Goal: Information Seeking & Learning: Learn about a topic

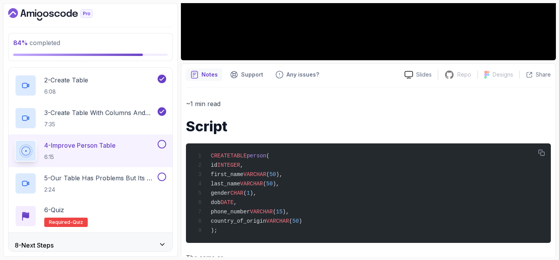
scroll to position [222, 0]
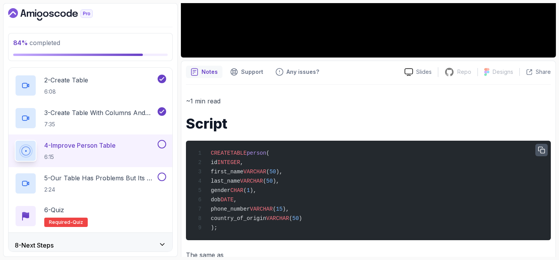
click at [540, 151] on icon "button" at bounding box center [541, 150] width 6 height 6
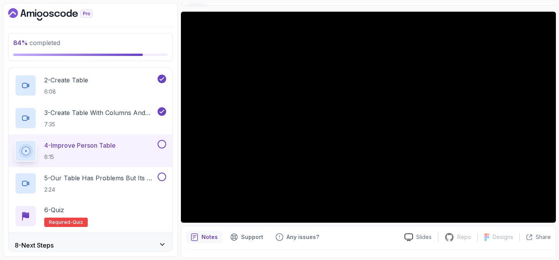
scroll to position [45, 0]
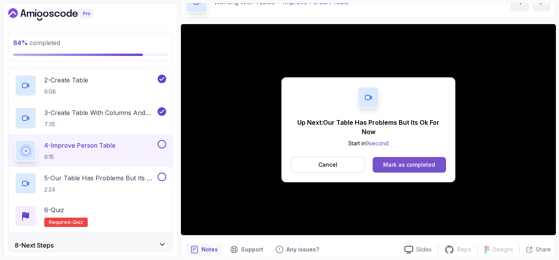
click at [428, 166] on div "Mark as completed" at bounding box center [409, 165] width 52 height 8
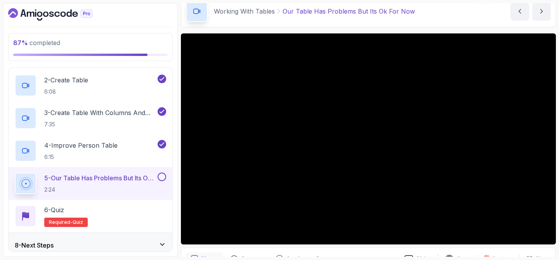
scroll to position [213, 0]
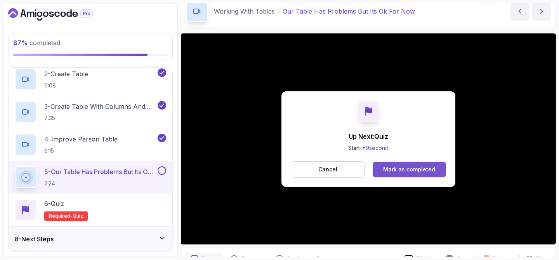
click at [395, 175] on button "Mark as completed" at bounding box center [408, 169] width 73 height 16
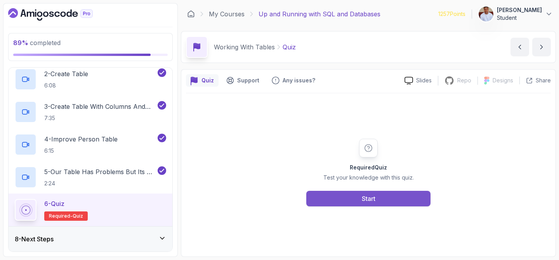
click at [391, 199] on button "Start" at bounding box center [368, 198] width 124 height 16
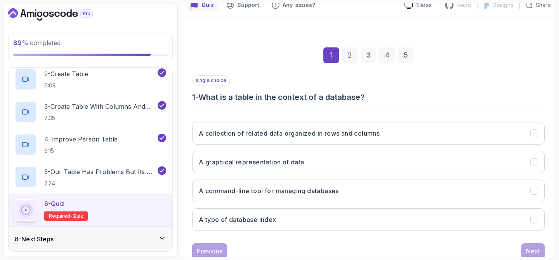
scroll to position [99, 0]
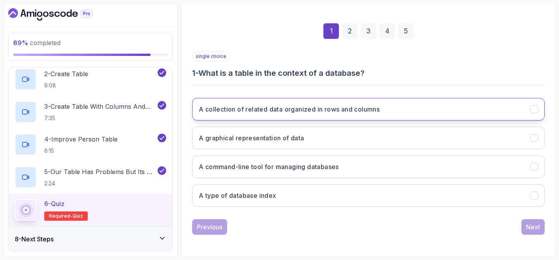
click at [393, 114] on button "A collection of related data organized in rows and columns" at bounding box center [368, 109] width 352 height 23
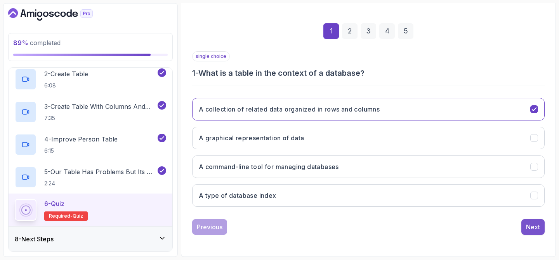
click at [533, 225] on div "Next" at bounding box center [533, 226] width 14 height 9
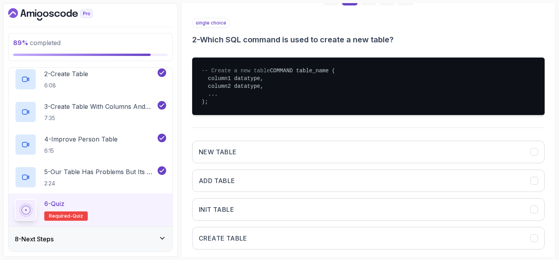
scroll to position [142, 0]
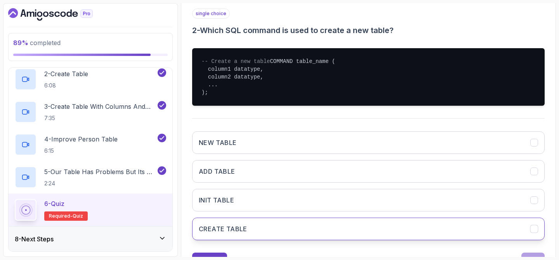
click at [308, 240] on button "CREATE TABLE" at bounding box center [368, 228] width 352 height 23
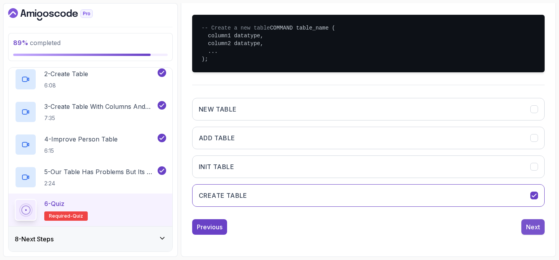
click at [535, 220] on button "Next" at bounding box center [532, 227] width 23 height 16
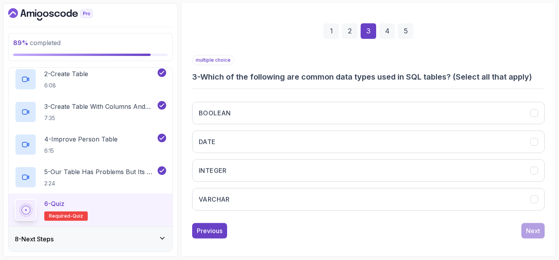
scroll to position [99, 0]
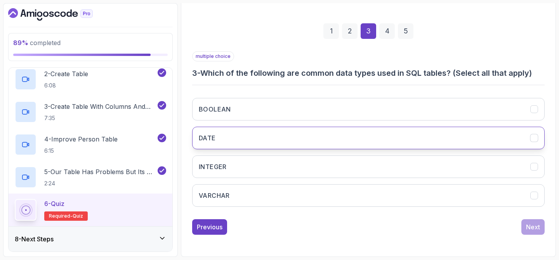
click at [335, 134] on button "DATE" at bounding box center [368, 137] width 352 height 23
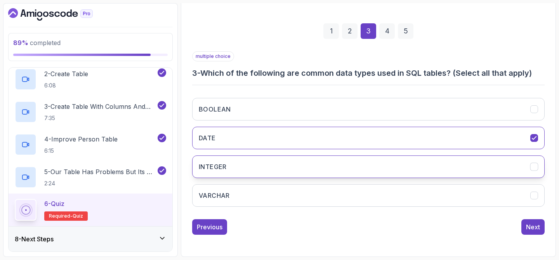
click at [335, 163] on button "INTEGER" at bounding box center [368, 166] width 352 height 23
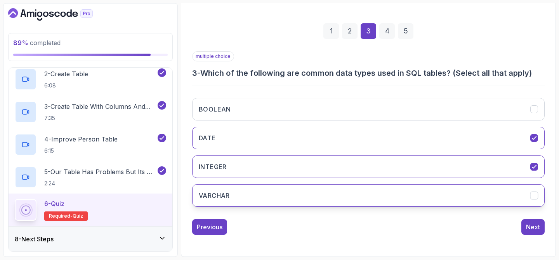
click at [335, 194] on button "VARCHAR" at bounding box center [368, 195] width 352 height 23
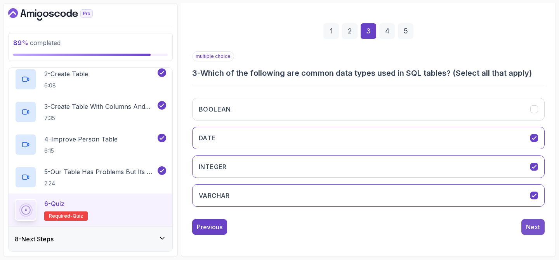
click at [530, 228] on div "Next" at bounding box center [533, 226] width 14 height 9
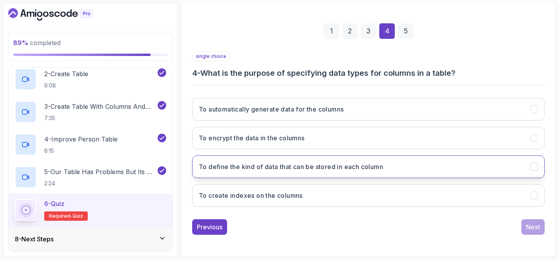
click at [423, 165] on button "To define the kind of data that can be stored in each column" at bounding box center [368, 166] width 352 height 23
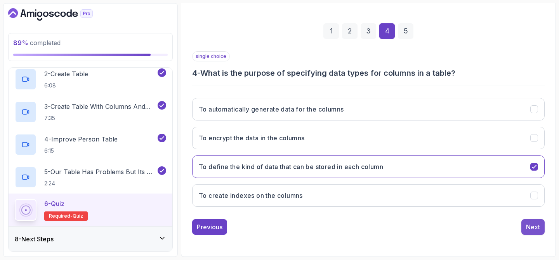
click at [538, 230] on div "Next" at bounding box center [533, 226] width 14 height 9
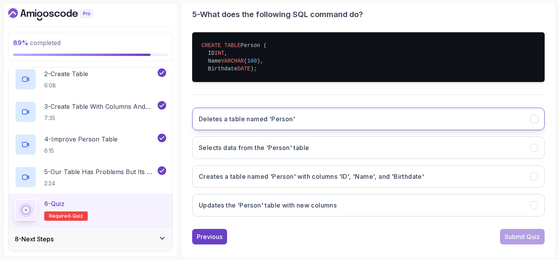
scroll to position [158, 0]
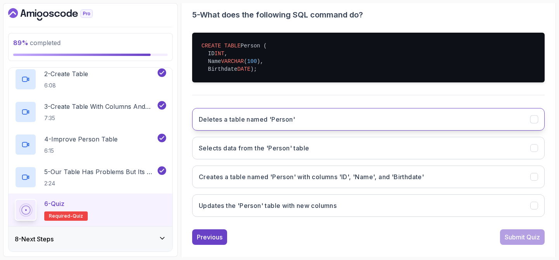
click at [479, 179] on button "Creates a table named 'Person' with columns 'ID', 'Name', and 'Birthdate'" at bounding box center [368, 176] width 352 height 23
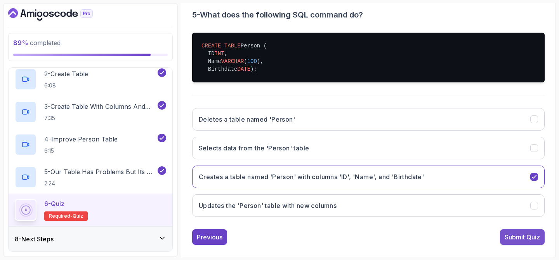
click at [512, 244] on button "Submit Quiz" at bounding box center [522, 237] width 45 height 16
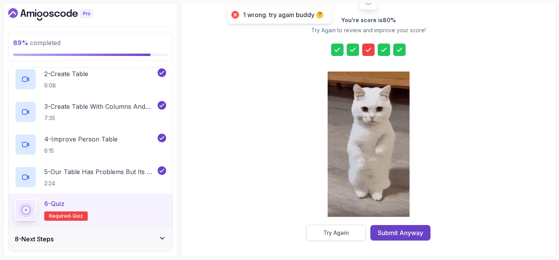
click at [339, 234] on div "Try Again" at bounding box center [336, 233] width 26 height 8
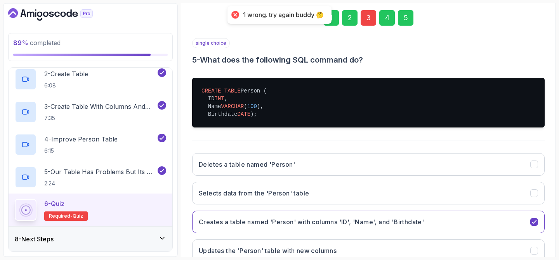
click at [367, 24] on div "3" at bounding box center [368, 18] width 16 height 16
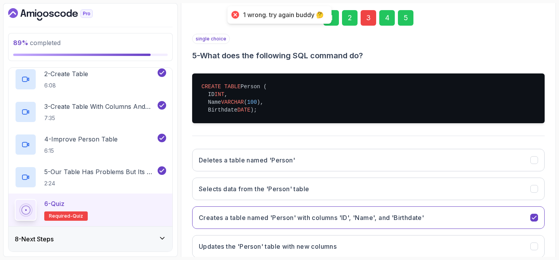
scroll to position [99, 0]
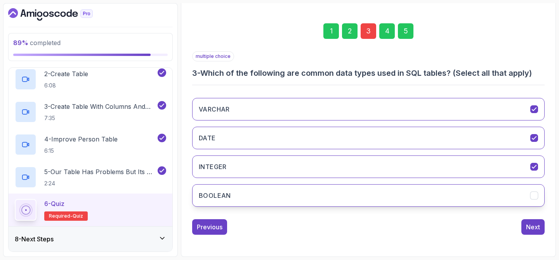
click at [244, 194] on button "BOOLEAN" at bounding box center [368, 195] width 352 height 23
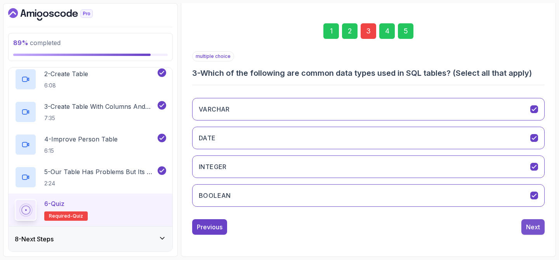
click at [533, 224] on div "Next" at bounding box center [533, 226] width 14 height 9
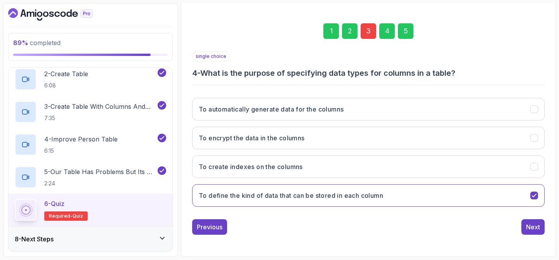
click at [406, 37] on div "5" at bounding box center [406, 31] width 16 height 16
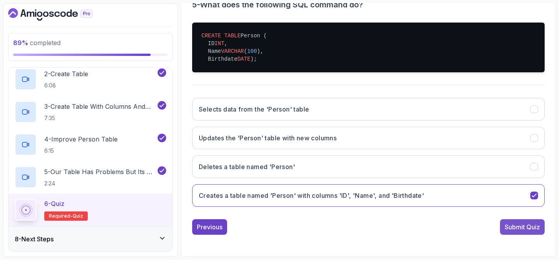
click at [515, 225] on div "Submit Quiz" at bounding box center [521, 226] width 35 height 9
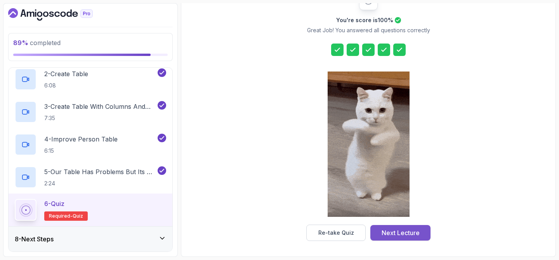
click at [404, 230] on div "Next Lecture" at bounding box center [400, 232] width 38 height 9
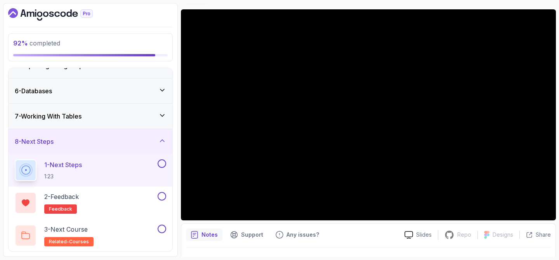
scroll to position [61, 0]
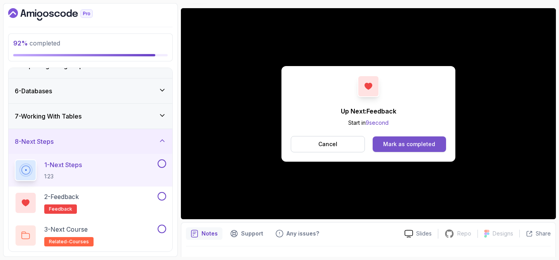
click at [405, 146] on div "Mark as completed" at bounding box center [409, 144] width 52 height 8
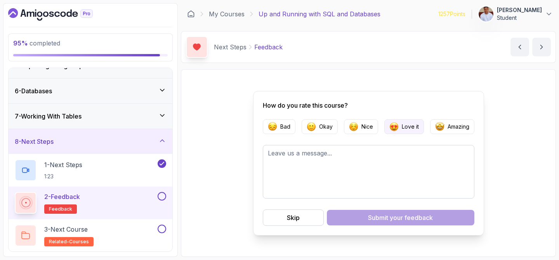
click at [407, 126] on p "Love it" at bounding box center [410, 127] width 17 height 8
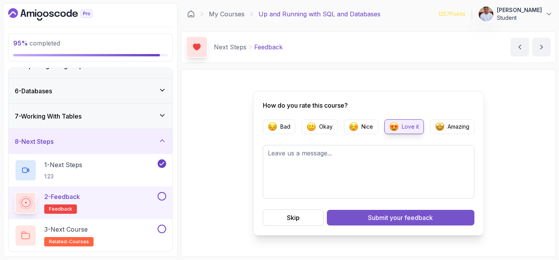
click at [390, 219] on span "your feedback" at bounding box center [411, 217] width 43 height 9
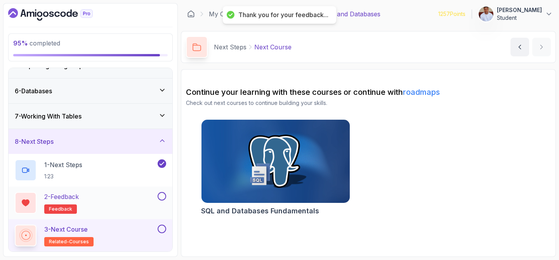
click at [165, 197] on button at bounding box center [162, 196] width 9 height 9
click at [163, 230] on button at bounding box center [162, 228] width 9 height 9
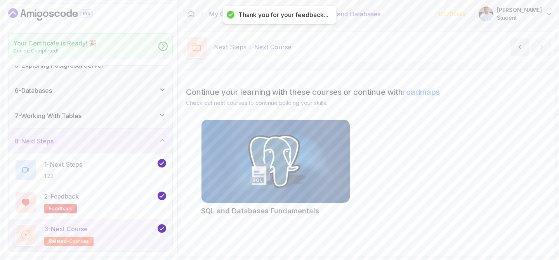
scroll to position [113, 0]
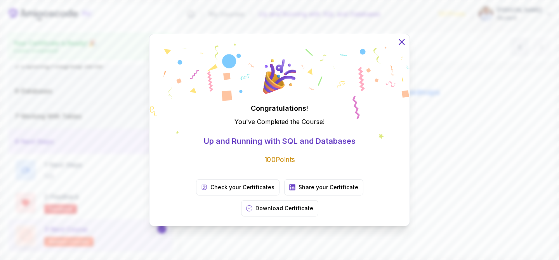
click at [402, 44] on icon at bounding box center [401, 41] width 5 height 5
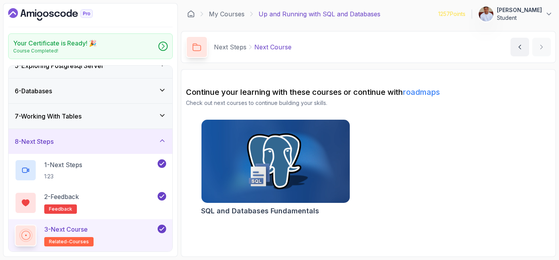
click at [279, 154] on img at bounding box center [275, 161] width 156 height 87
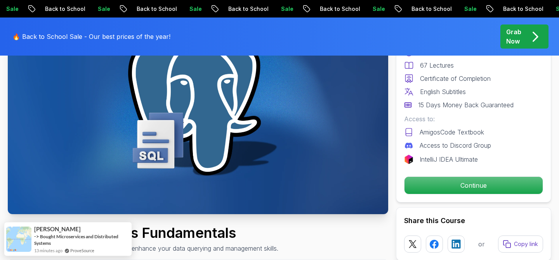
scroll to position [107, 0]
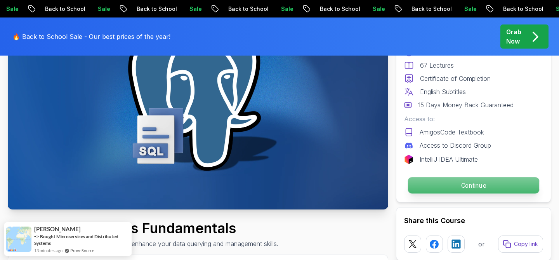
click at [434, 187] on p "Continue" at bounding box center [473, 185] width 131 height 16
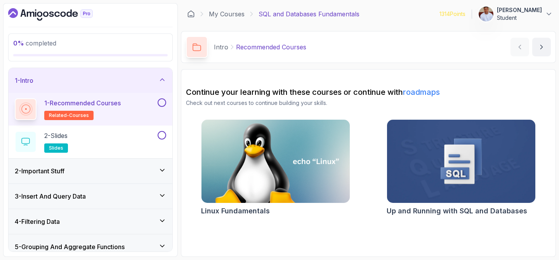
click at [161, 104] on button at bounding box center [162, 102] width 9 height 9
click at [163, 133] on button at bounding box center [162, 135] width 9 height 9
click at [157, 82] on div "1 - Intro" at bounding box center [90, 80] width 151 height 9
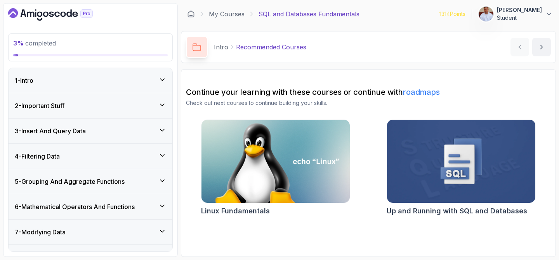
click at [124, 103] on div "2 - Important Stuff" at bounding box center [90, 105] width 151 height 9
